Goal: Task Accomplishment & Management: Manage account settings

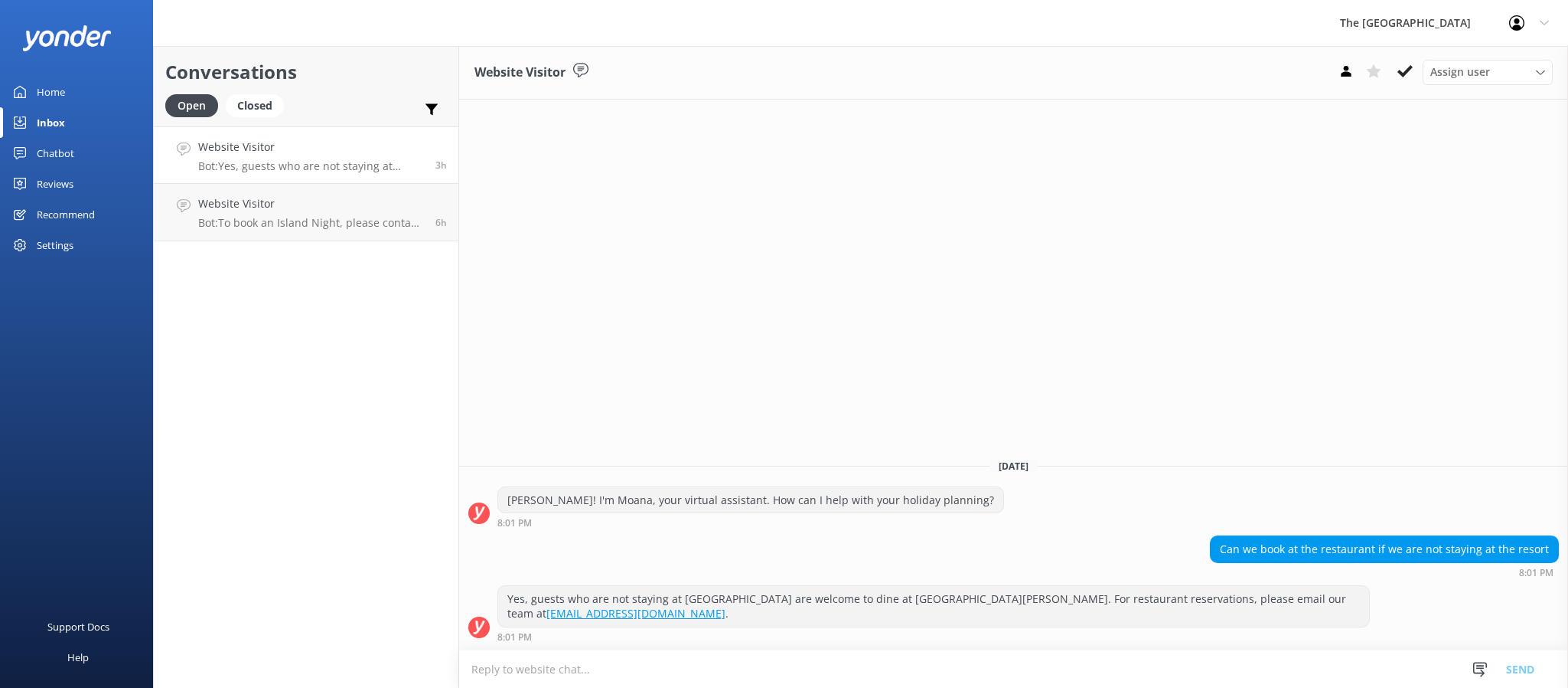
click at [276, 177] on link "Website Visitor Bot: Yes, guests who are not staying at [GEOGRAPHIC_DATA] are w…" at bounding box center [306, 155] width 305 height 57
click at [279, 158] on div "Website Visitor Bot: Yes, guests who are not staying at [GEOGRAPHIC_DATA] are w…" at bounding box center [310, 155] width 225 height 33
click at [328, 221] on p "Bot: To book an Island Night, please contact the restaurant by emailing [EMAIL_…" at bounding box center [310, 223] width 225 height 14
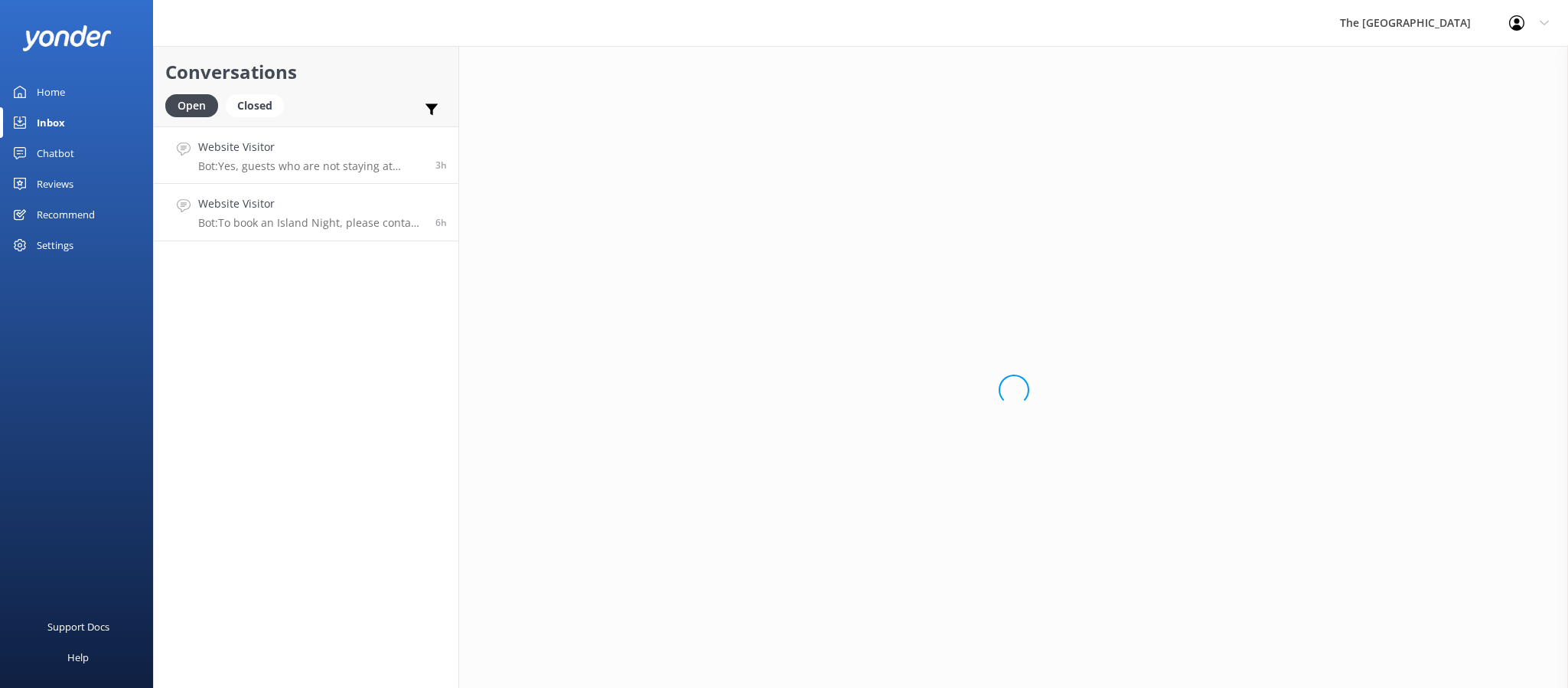
click at [296, 147] on h4 "Website Visitor" at bounding box center [310, 146] width 225 height 16
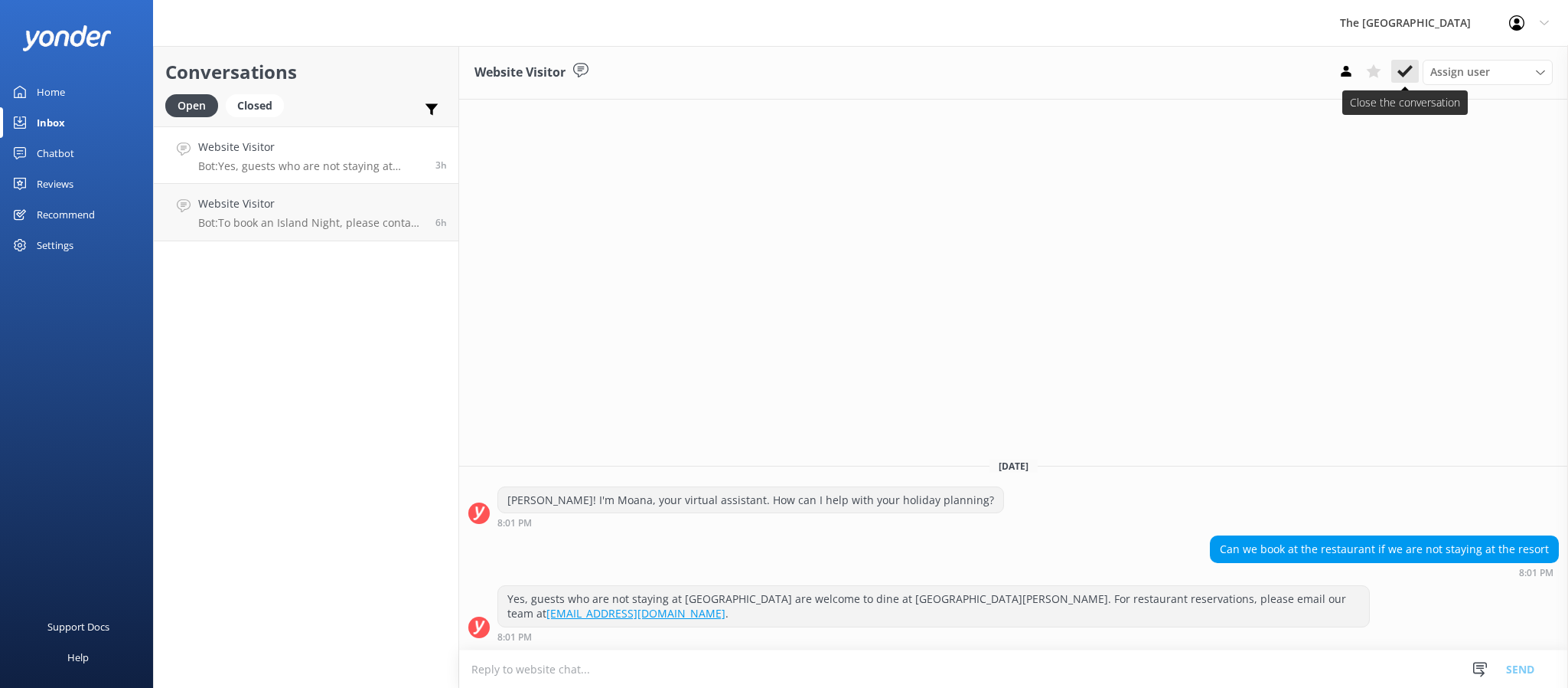
click at [1407, 67] on icon at bounding box center [1406, 72] width 16 height 16
drag, startPoint x: 329, startPoint y: 182, endPoint x: 328, endPoint y: 172, distance: 10.0
click at [327, 182] on link "Website Visitor Bot: Yes, guests who are not staying at [GEOGRAPHIC_DATA] are w…" at bounding box center [306, 155] width 305 height 57
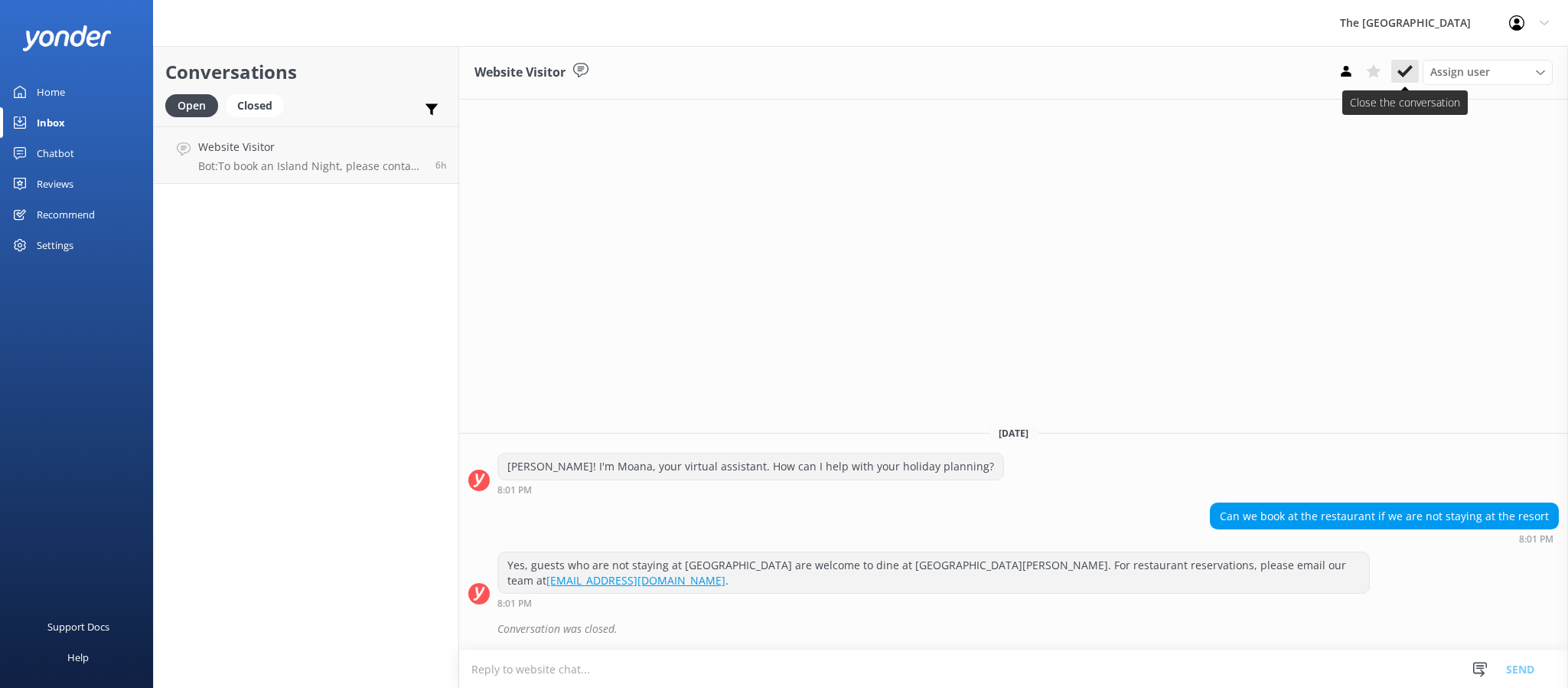
click at [1396, 60] on button at bounding box center [1406, 71] width 28 height 23
click at [1396, 60] on div "Assign user Rarotongan Tata [PERSON_NAME] [PERSON_NAME] [PERSON_NAME] Vakalalab…" at bounding box center [1443, 72] width 220 height 24
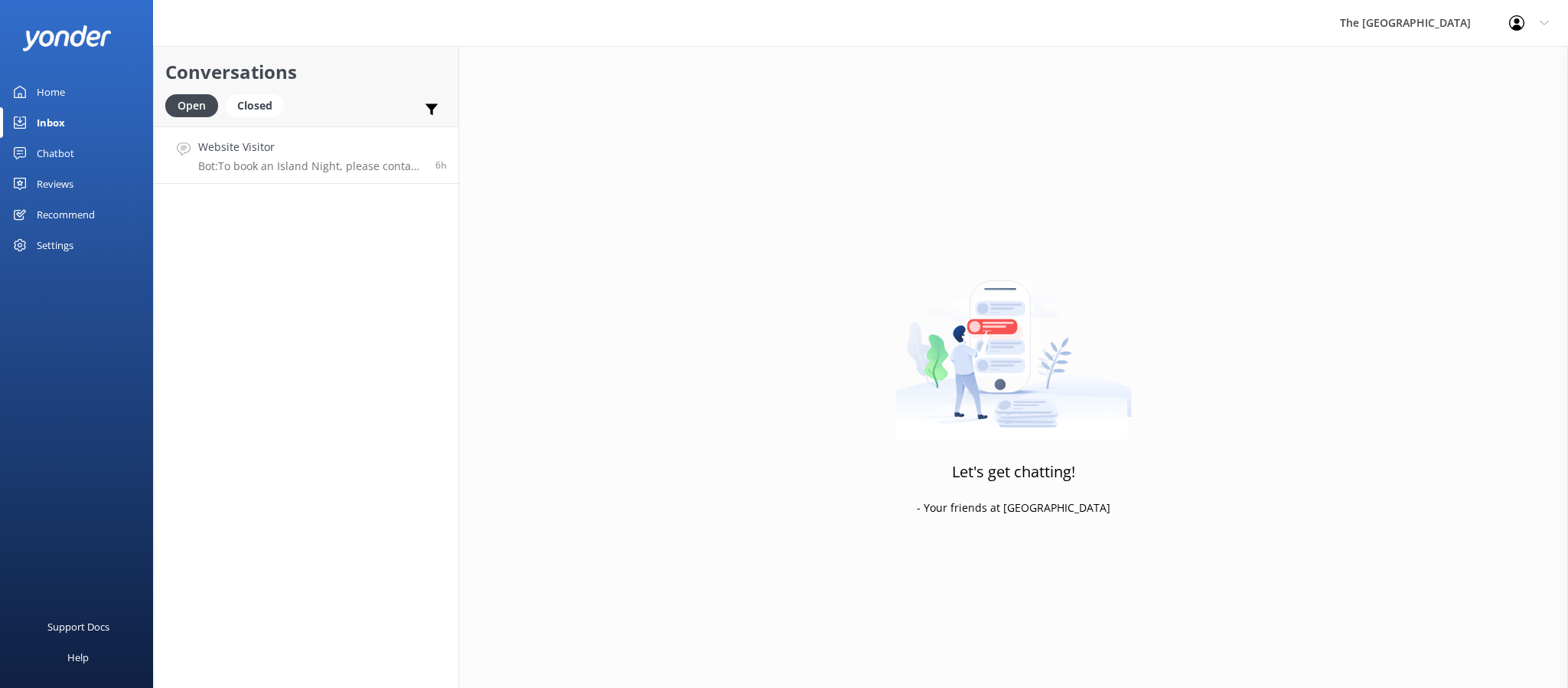
click at [271, 163] on p "Bot: To book an Island Night, please contact the restaurant by emailing [EMAIL_…" at bounding box center [310, 166] width 225 height 14
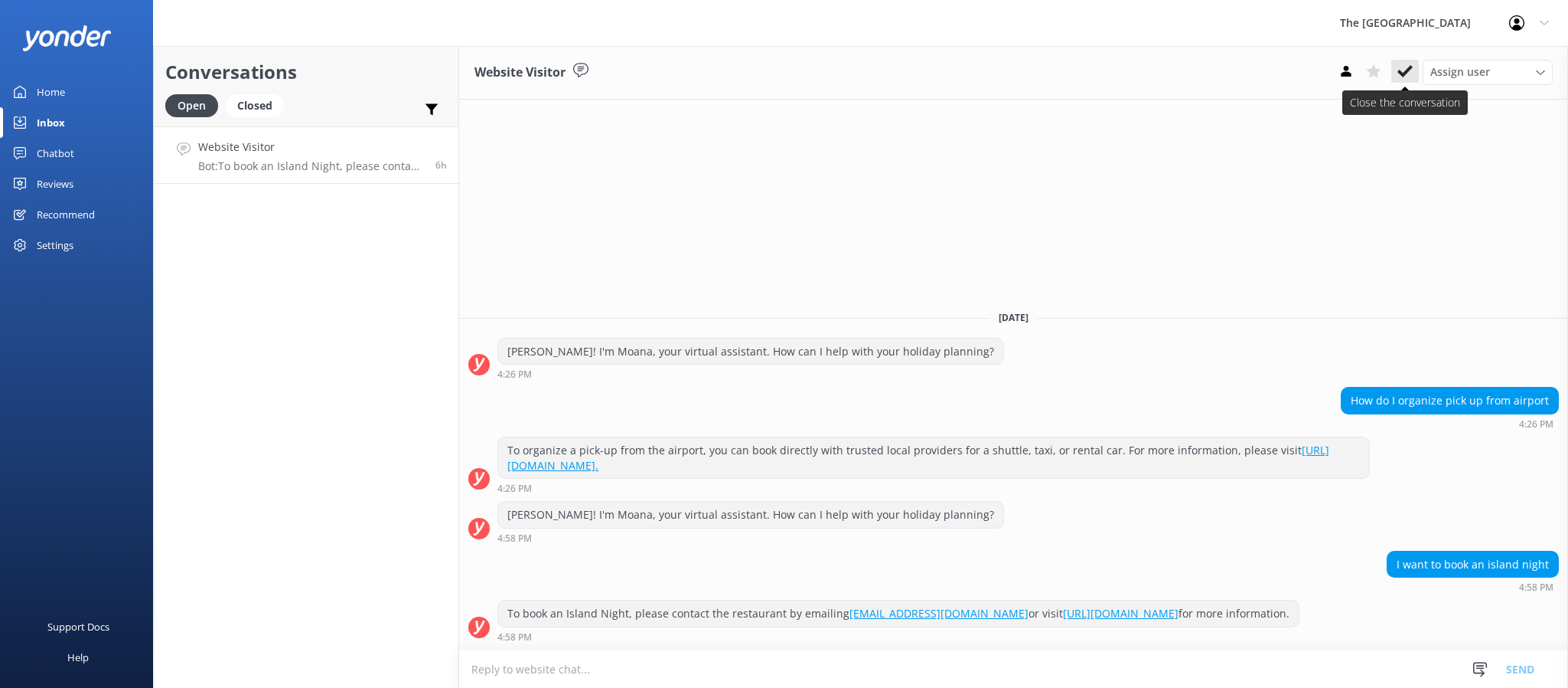
click at [1401, 64] on icon at bounding box center [1406, 72] width 16 height 16
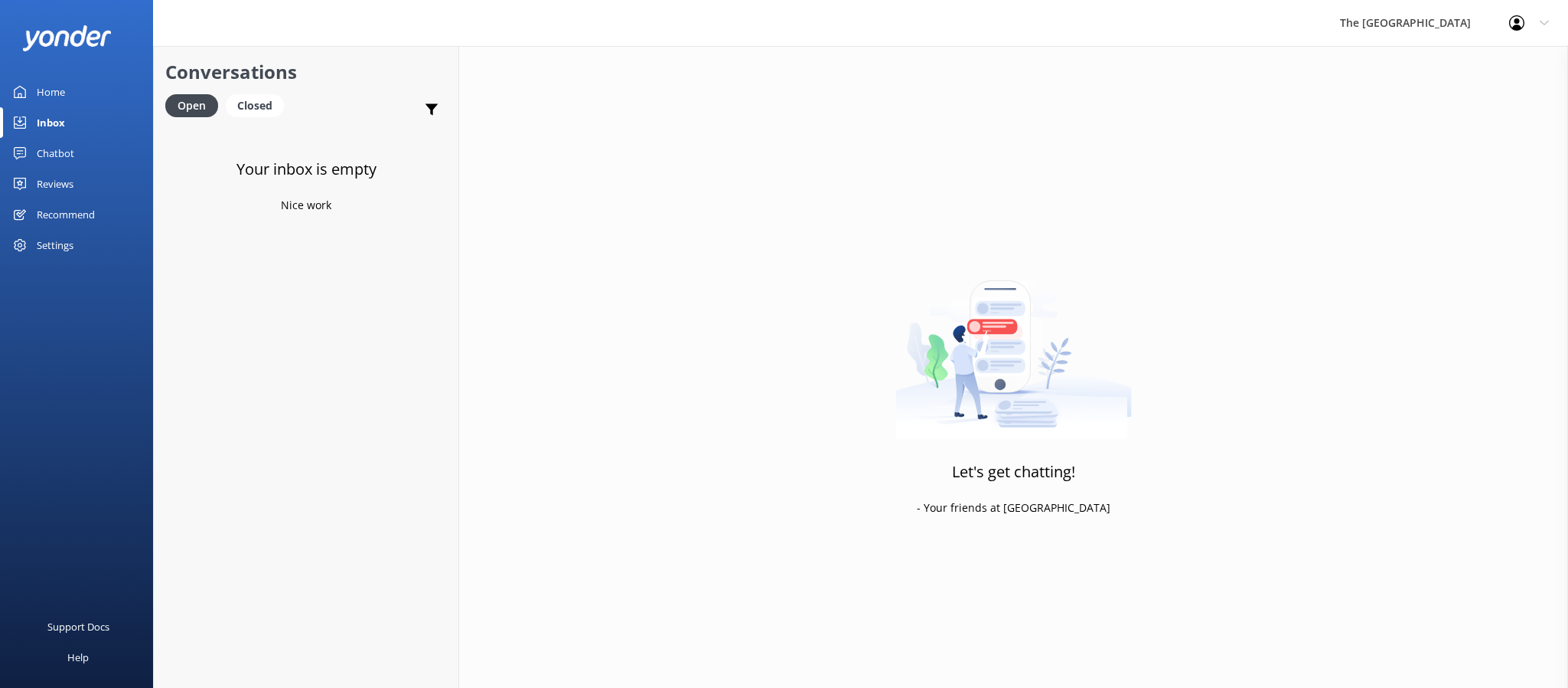
click at [231, 154] on div "Your inbox is empty Nice work" at bounding box center [306, 470] width 305 height 688
click at [283, 111] on link "Closed" at bounding box center [258, 105] width 66 height 16
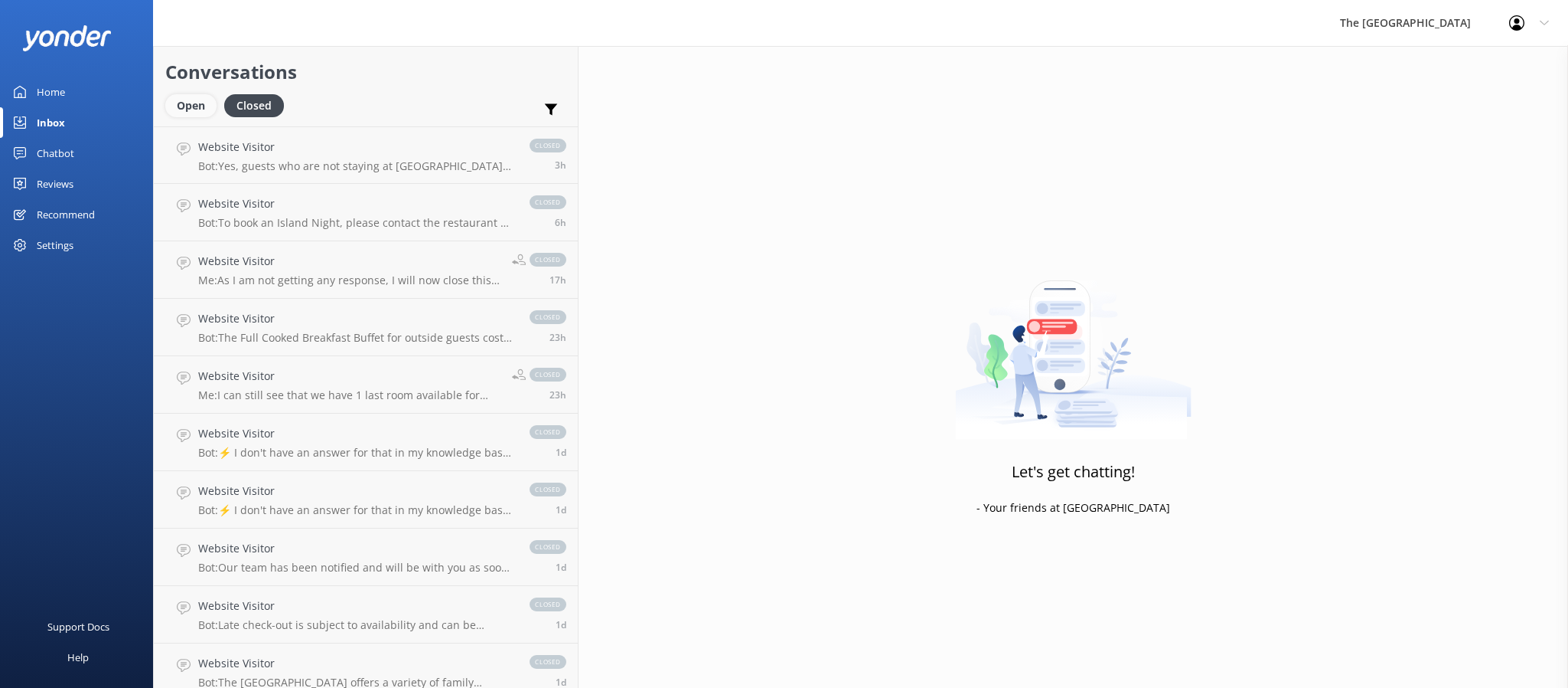
click at [200, 106] on div "Open" at bounding box center [190, 105] width 51 height 23
